Goal: Transaction & Acquisition: Purchase product/service

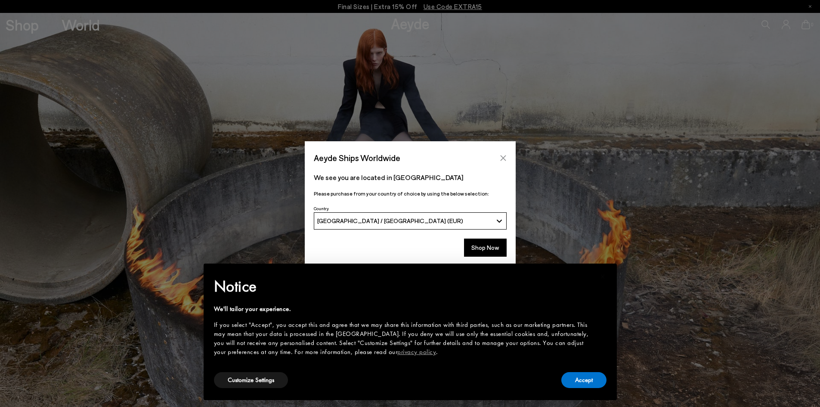
click at [505, 156] on icon "Close" at bounding box center [503, 158] width 6 height 6
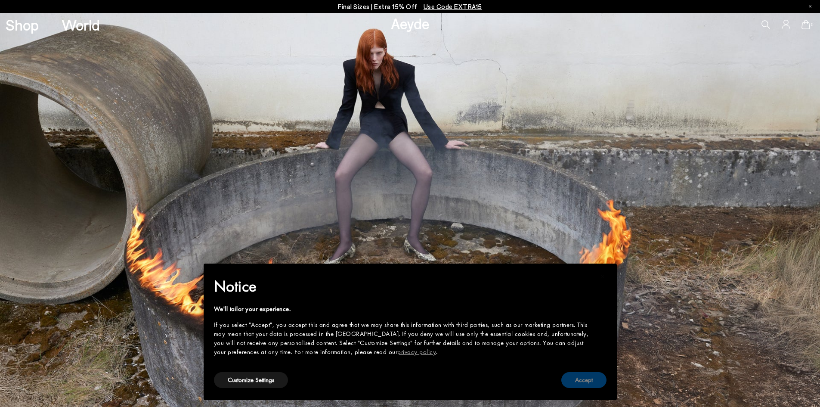
click at [587, 376] on button "Accept" at bounding box center [584, 380] width 45 height 16
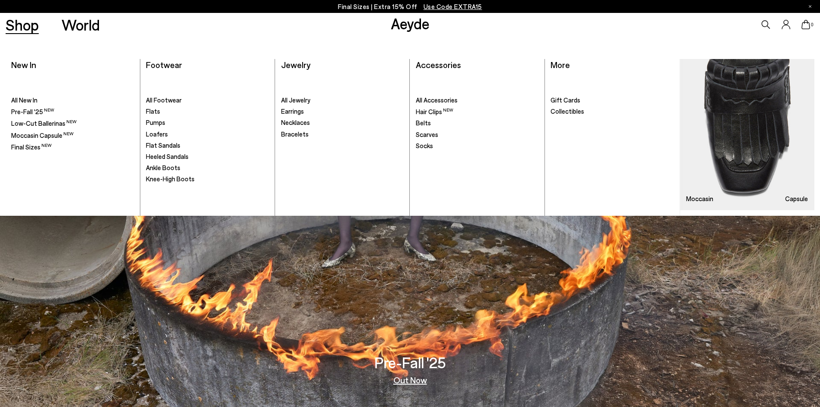
click at [33, 96] on ul ". All New In Pre-Fall '25" at bounding box center [72, 145] width 123 height 142
click at [31, 101] on span "All New In" at bounding box center [24, 100] width 26 height 8
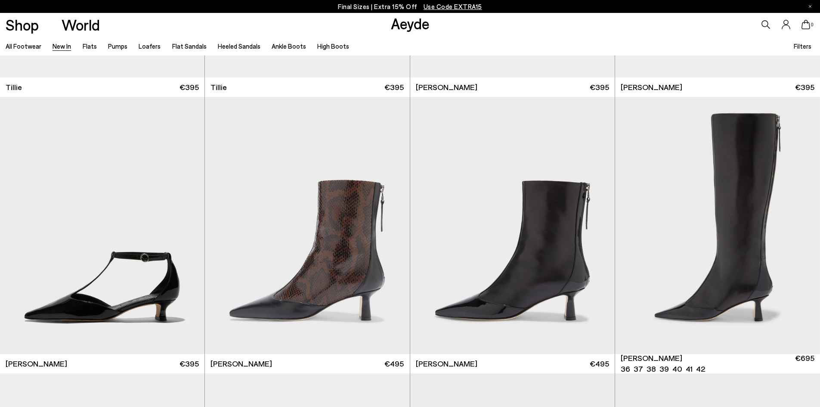
scroll to position [2455, 0]
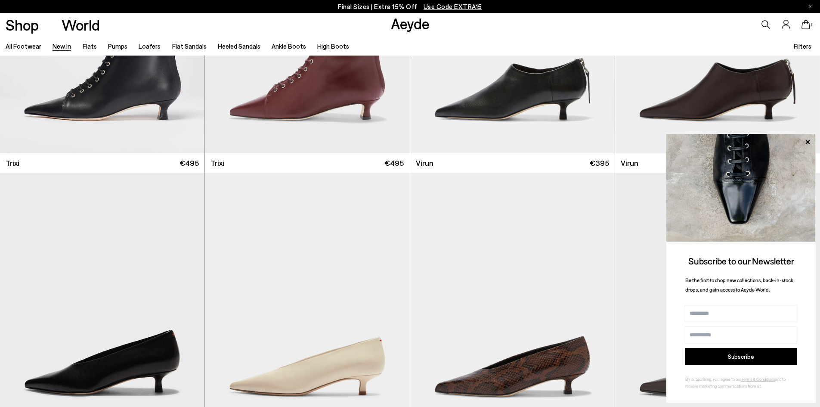
scroll to position [4134, 0]
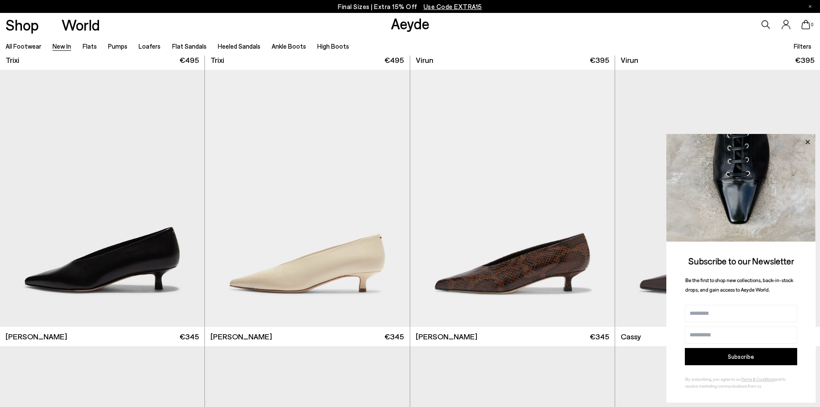
click at [811, 141] on icon at bounding box center [807, 142] width 11 height 11
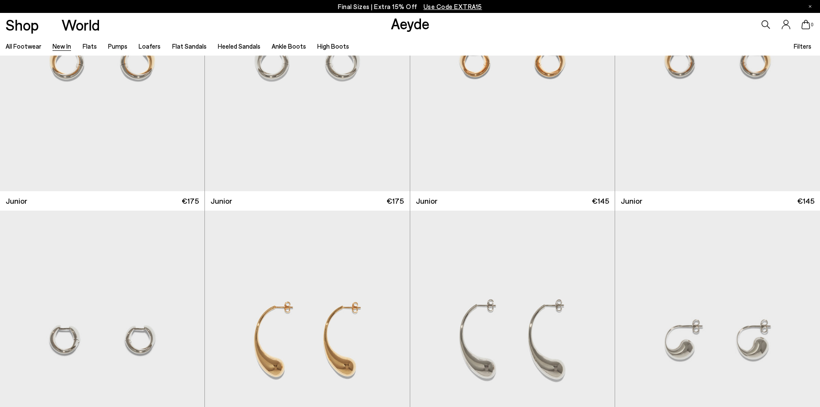
scroll to position [7192, 0]
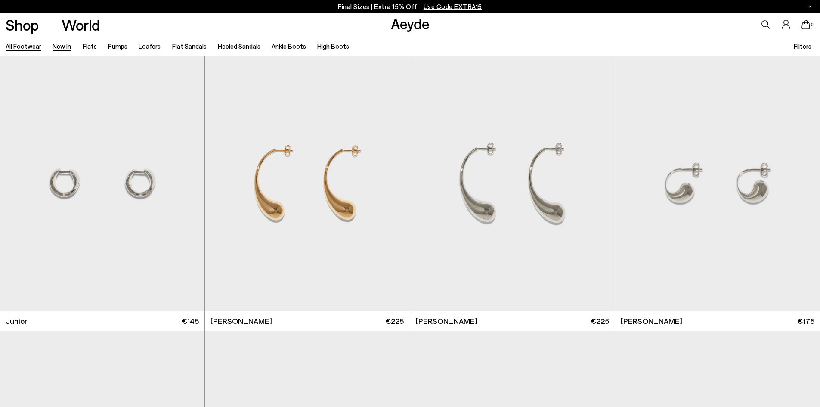
click at [25, 49] on link "All Footwear" at bounding box center [24, 46] width 36 height 8
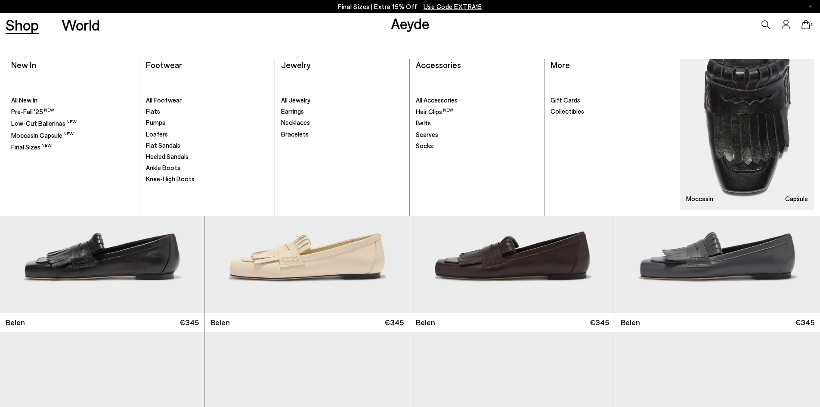
click at [164, 165] on span "Ankle Boots" at bounding box center [163, 168] width 34 height 8
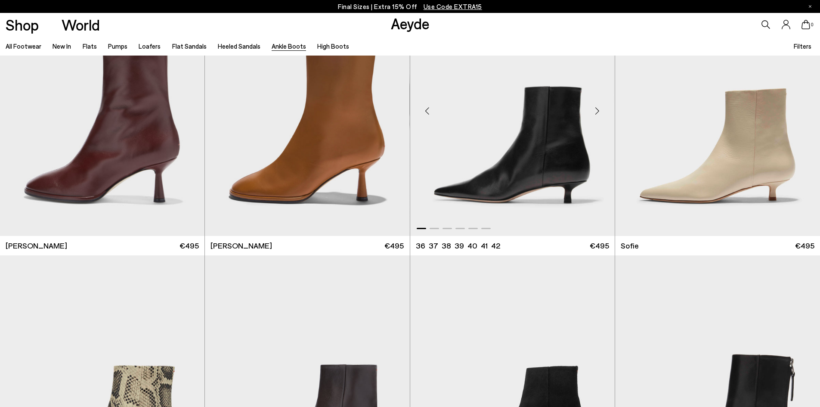
scroll to position [861, 0]
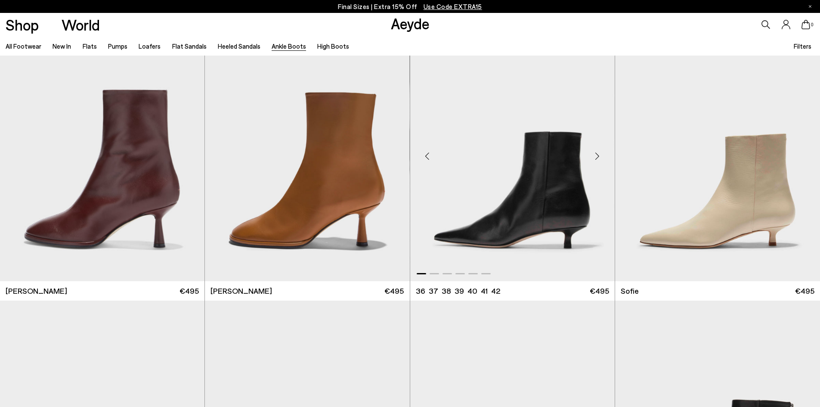
click at [598, 158] on div "Next slide" at bounding box center [598, 156] width 26 height 26
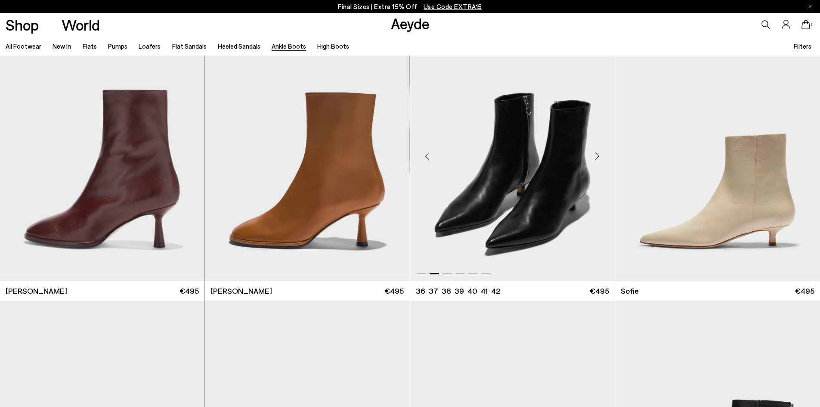
click at [598, 158] on div "Next slide" at bounding box center [598, 156] width 26 height 26
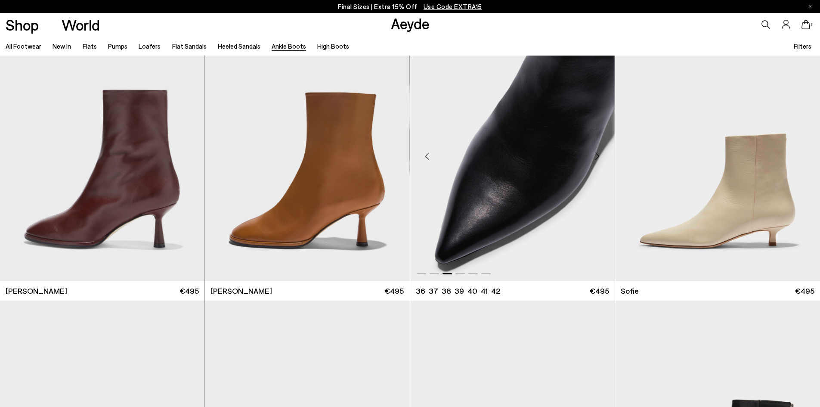
click at [598, 158] on div "Next slide" at bounding box center [598, 156] width 26 height 26
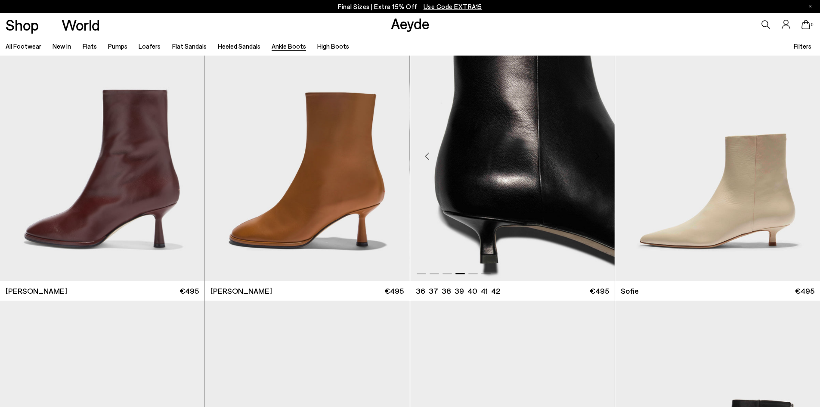
click at [598, 158] on div "Next slide" at bounding box center [598, 156] width 26 height 26
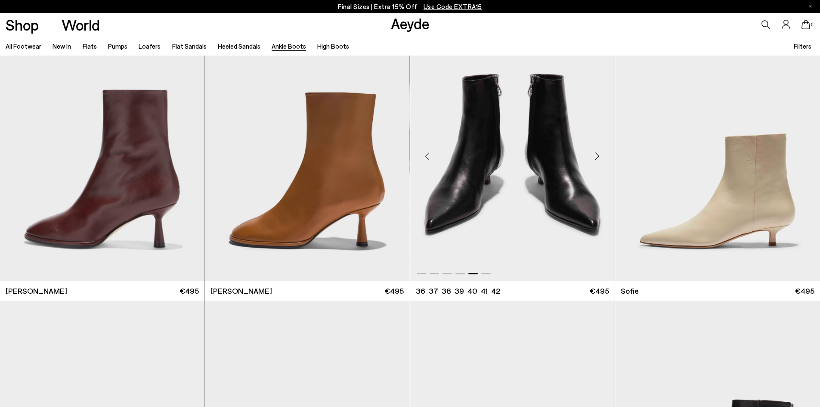
click at [598, 158] on div "Next slide" at bounding box center [598, 156] width 26 height 26
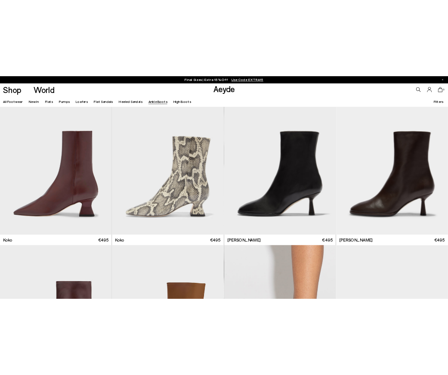
scroll to position [0, 0]
